Goal: Find specific page/section: Find specific page/section

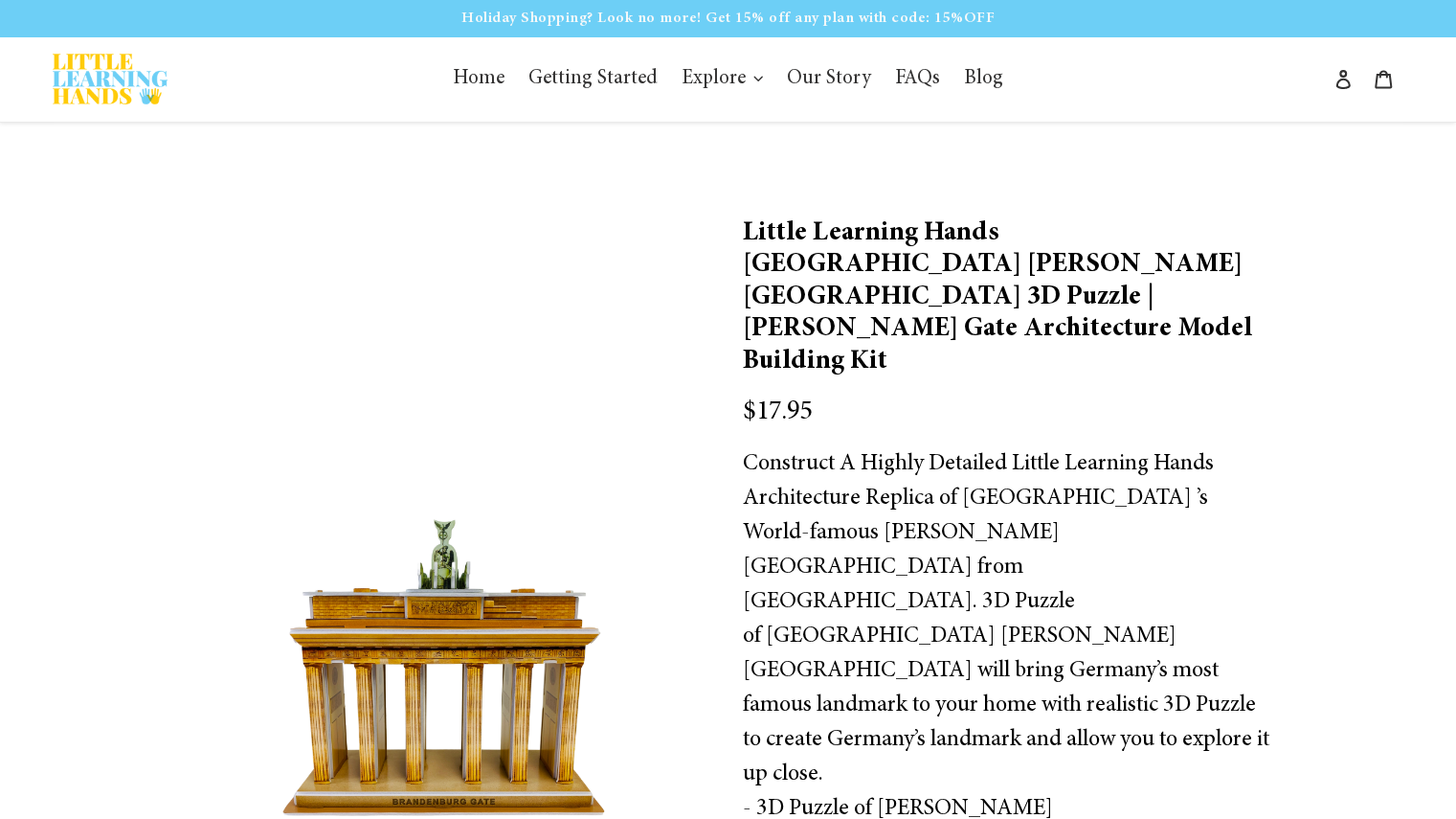
scroll to position [1, 0]
click at [450, 675] on img at bounding box center [449, 664] width 531 height 335
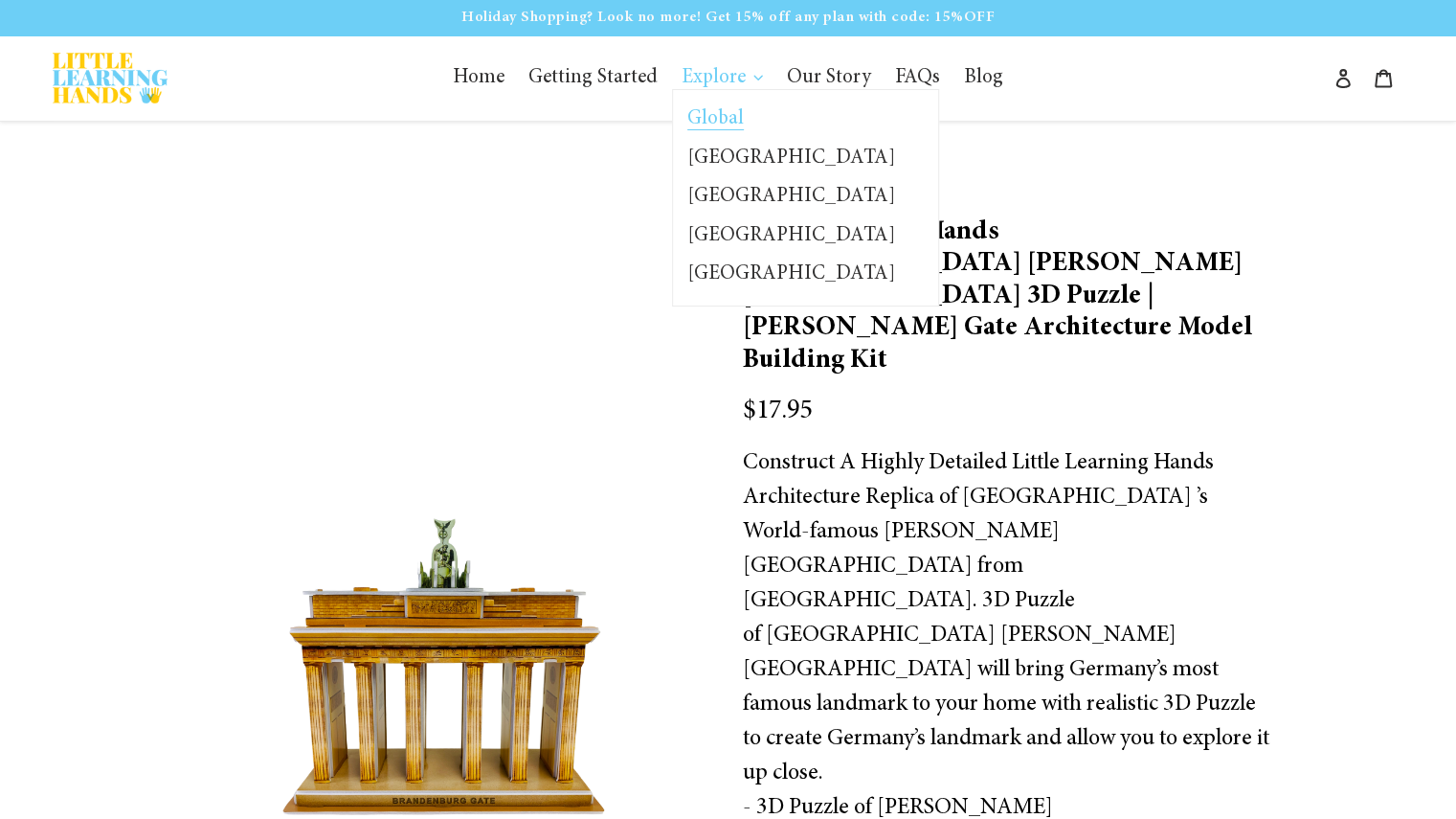
click at [728, 110] on span "Global" at bounding box center [715, 120] width 57 height 21
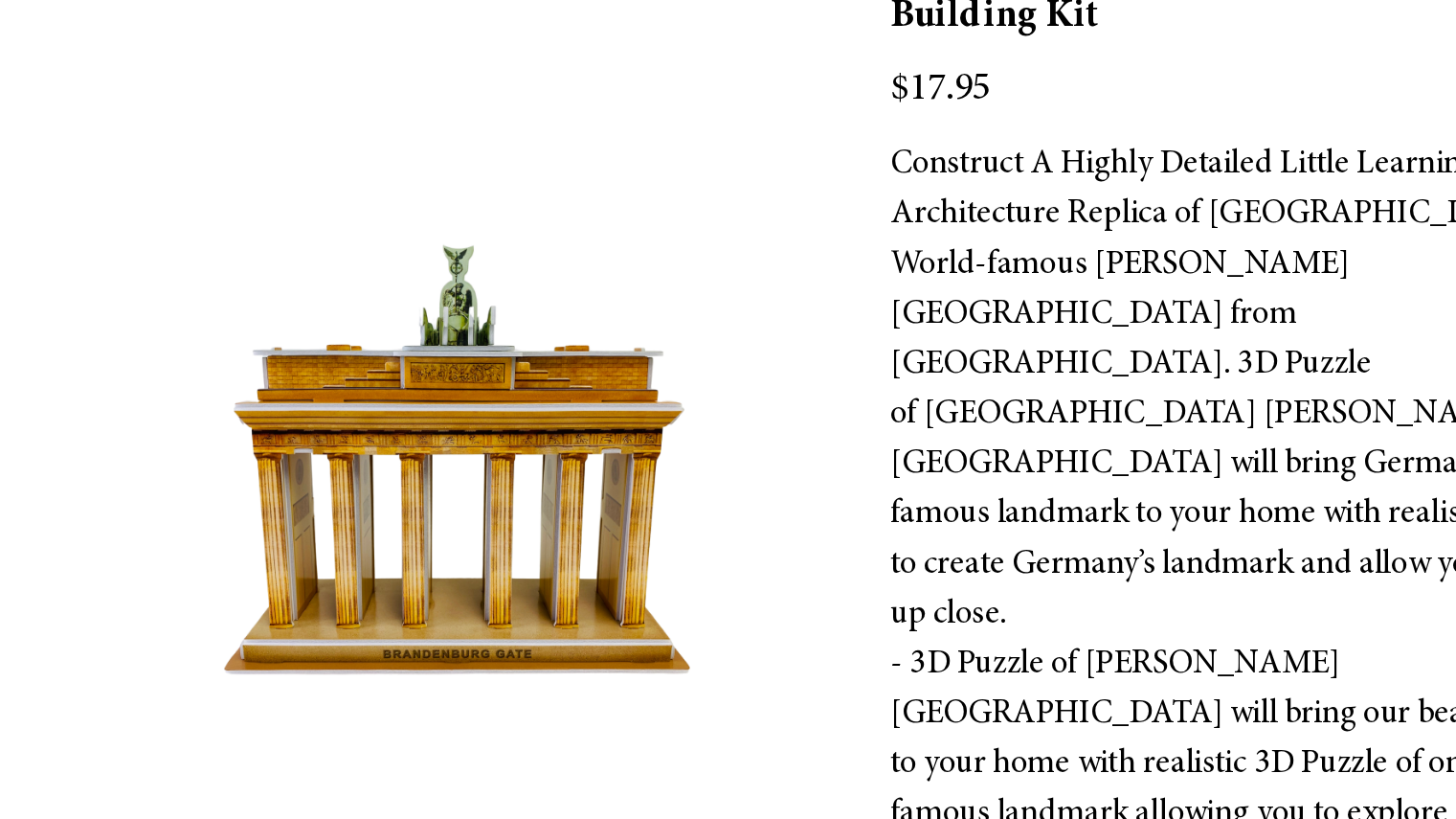
scroll to position [256, 0]
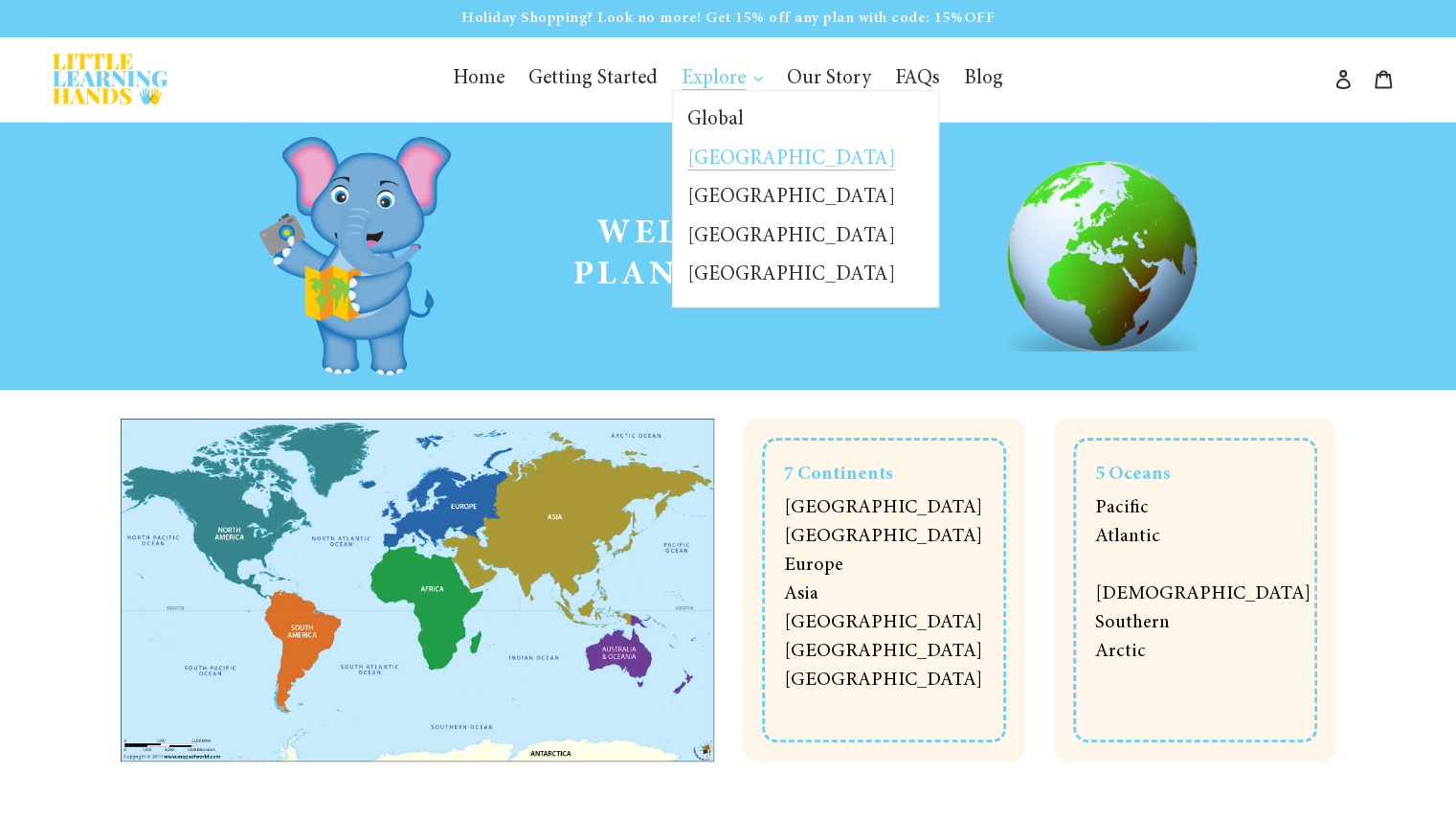
click at [722, 169] on span "[GEOGRAPHIC_DATA]" at bounding box center [791, 160] width 208 height 21
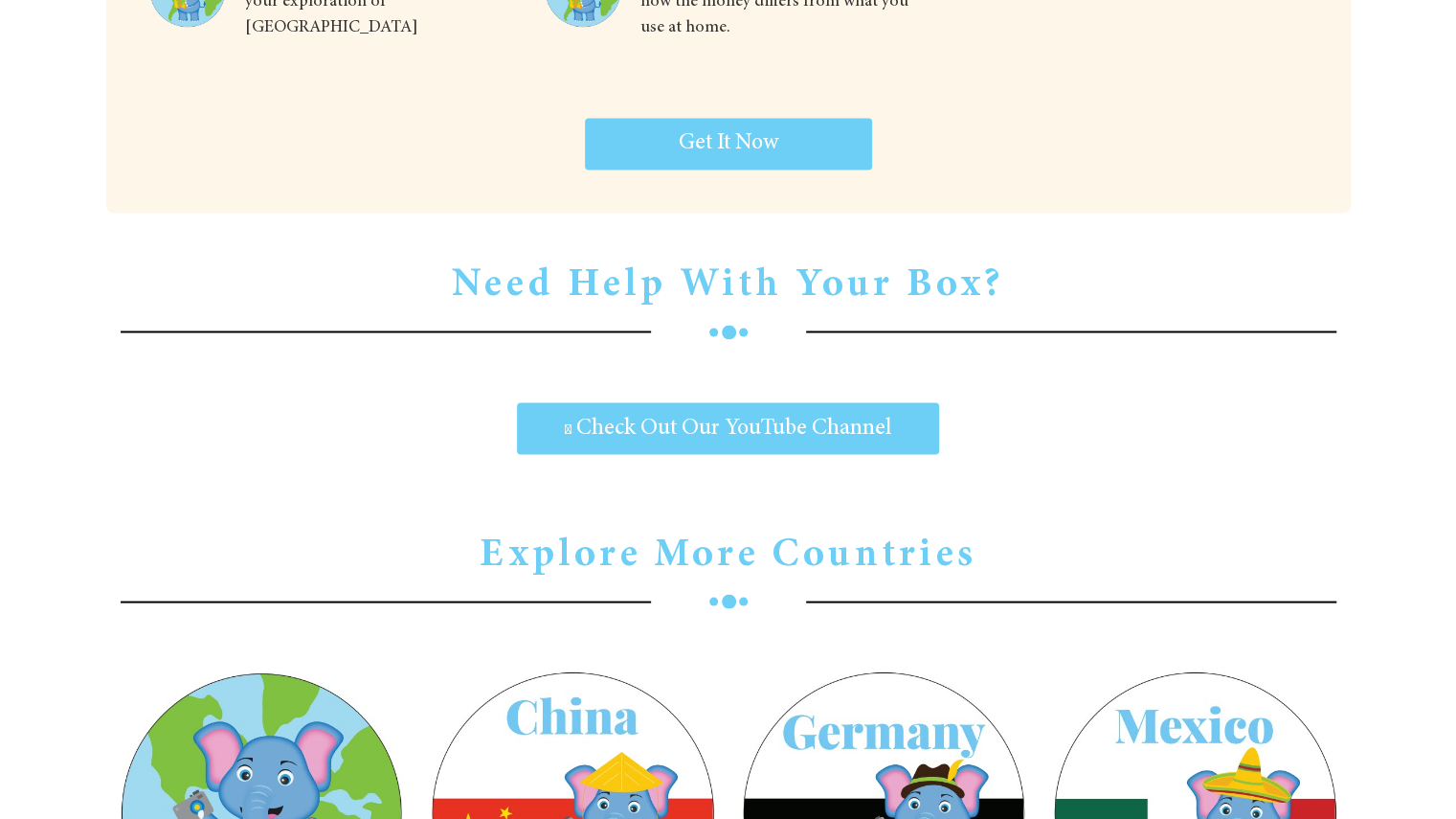
scroll to position [6518, 0]
